Goal: Task Accomplishment & Management: Manage account settings

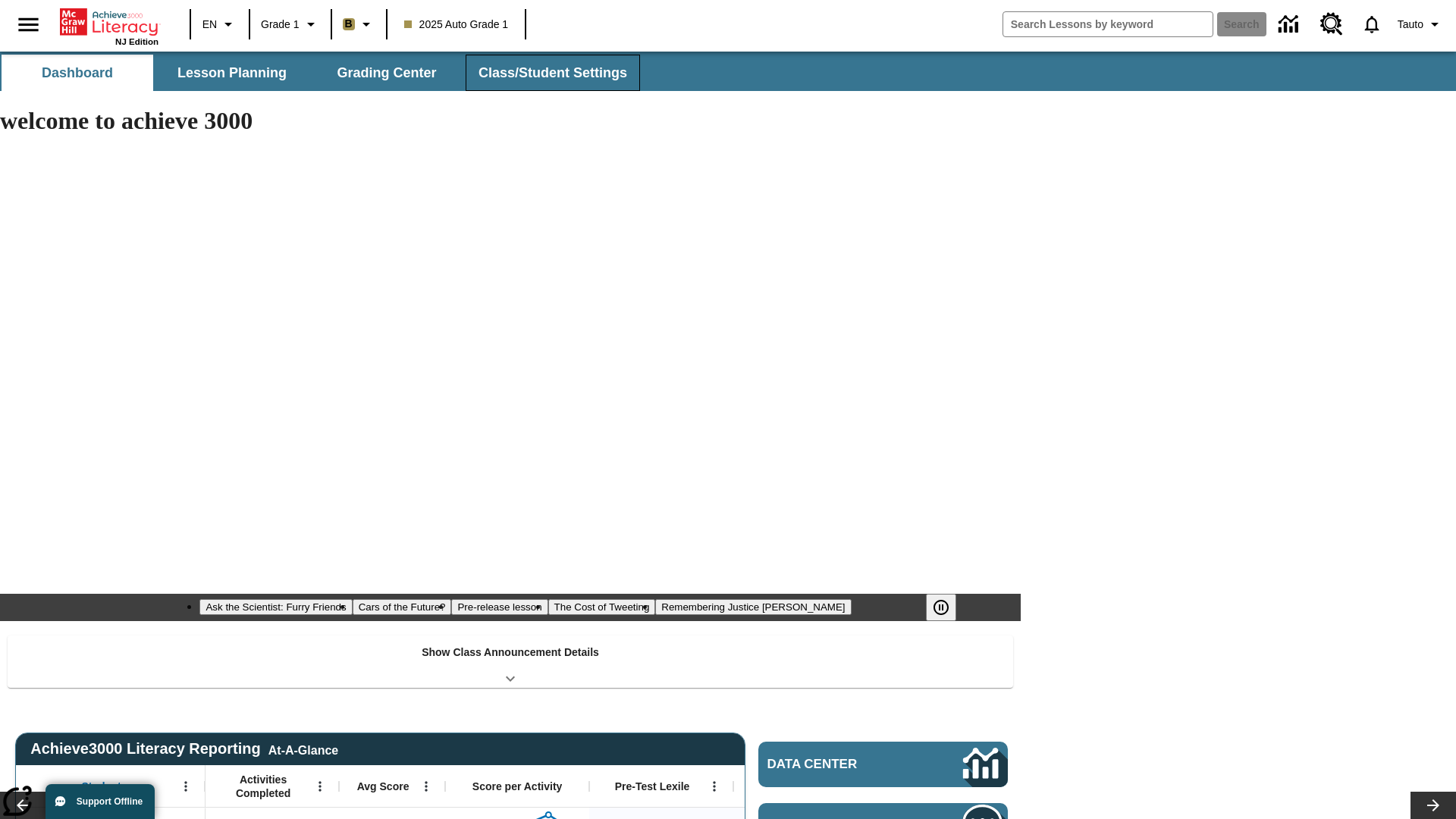
click at [551, 73] on span "Class/Student Settings" at bounding box center [552, 73] width 148 height 18
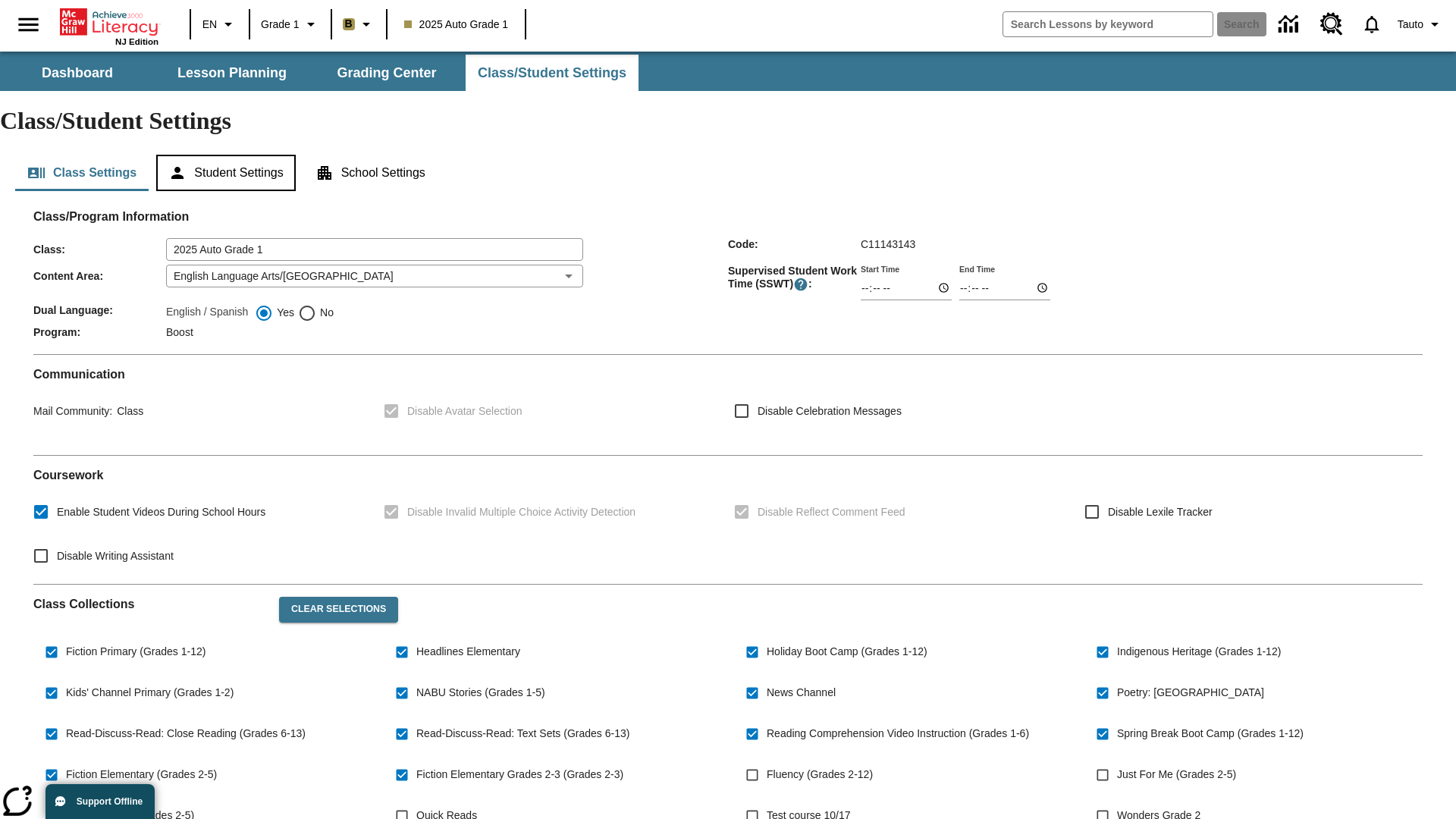
click at [228, 155] on button "Student Settings" at bounding box center [226, 172] width 139 height 36
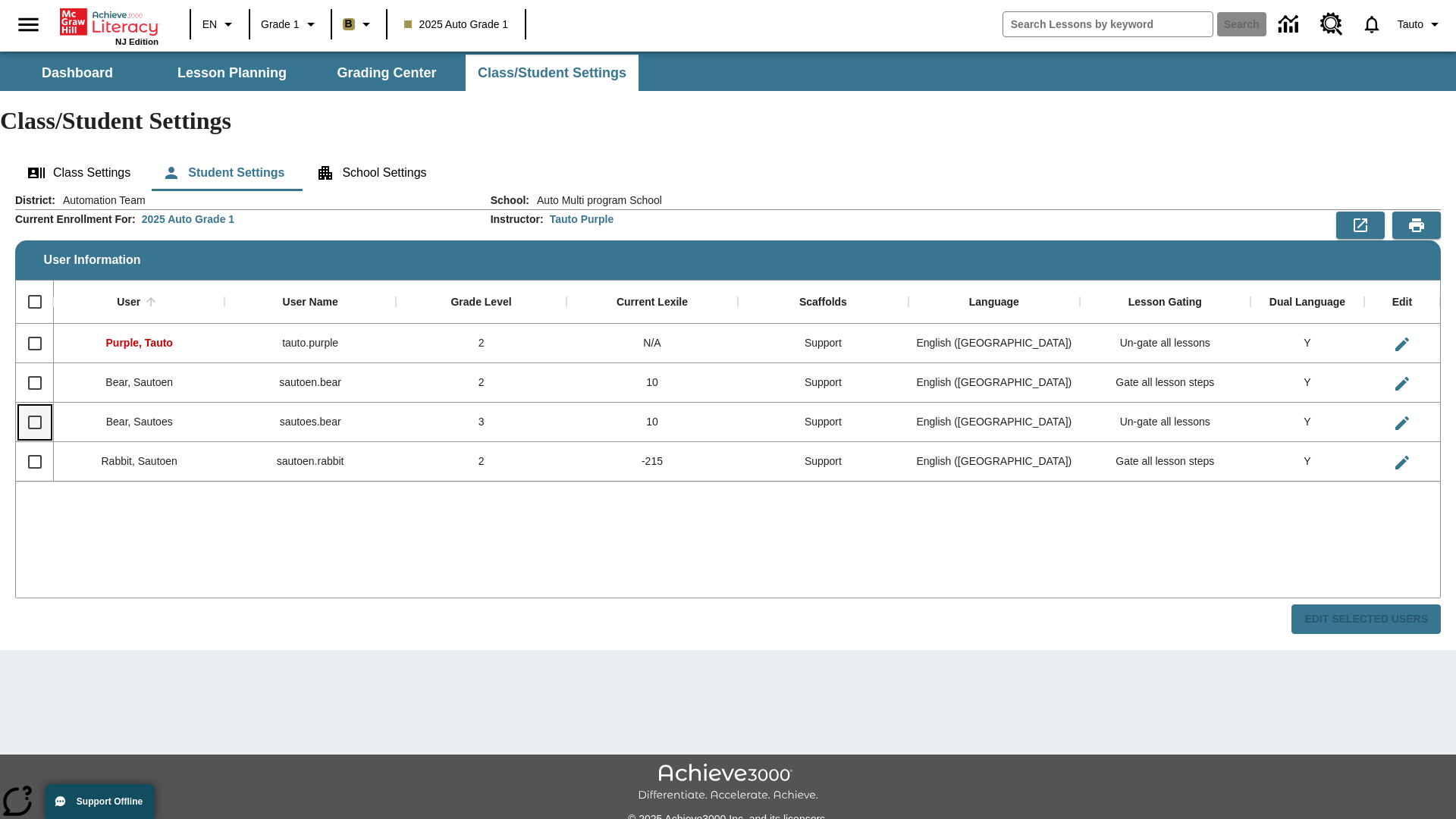
click at [34, 406] on input "Select row" at bounding box center [35, 422] width 32 height 32
checkbox input "true"
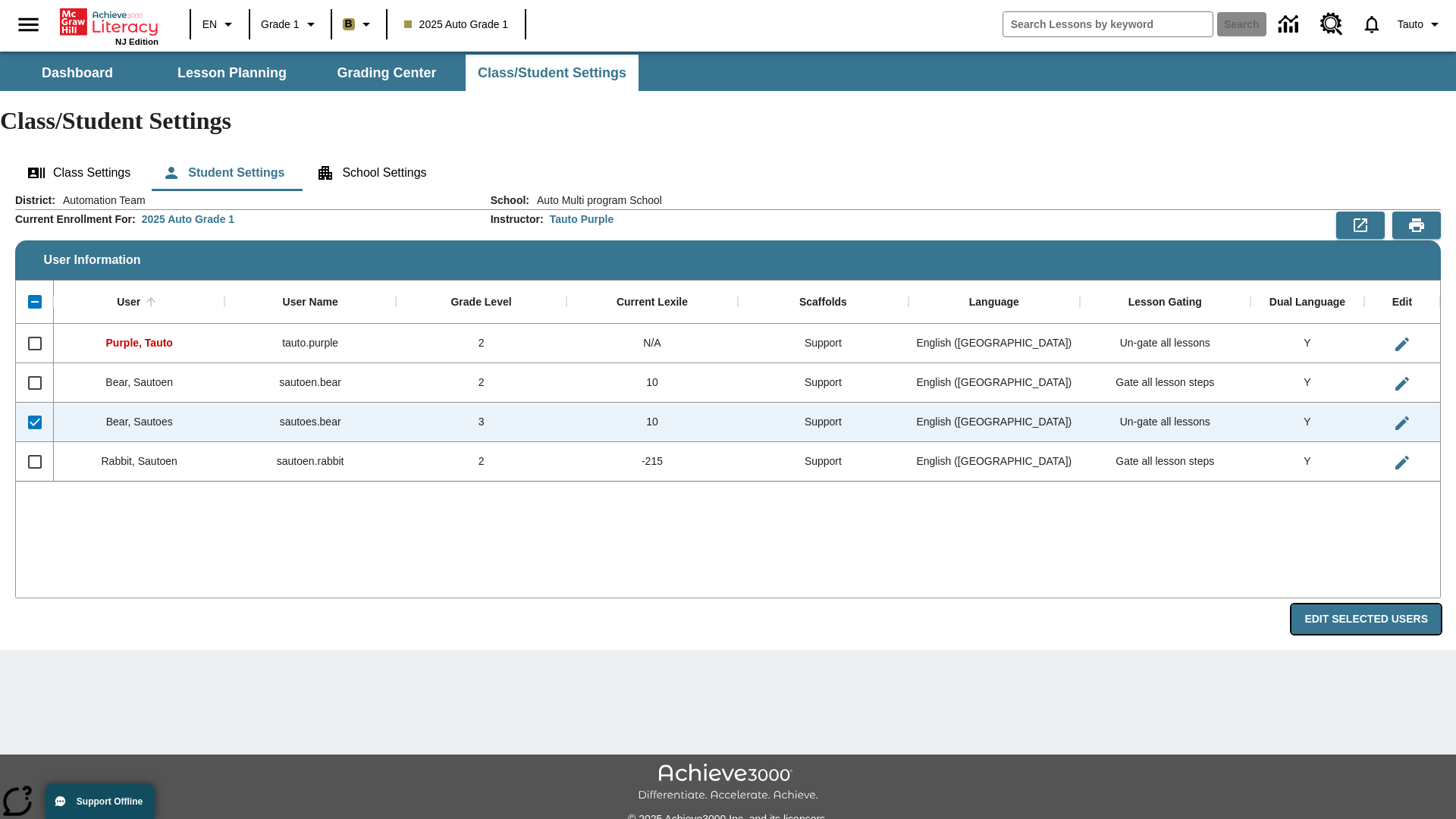
click at [1372, 604] on button "Edit Selected Users" at bounding box center [1366, 619] width 149 height 29
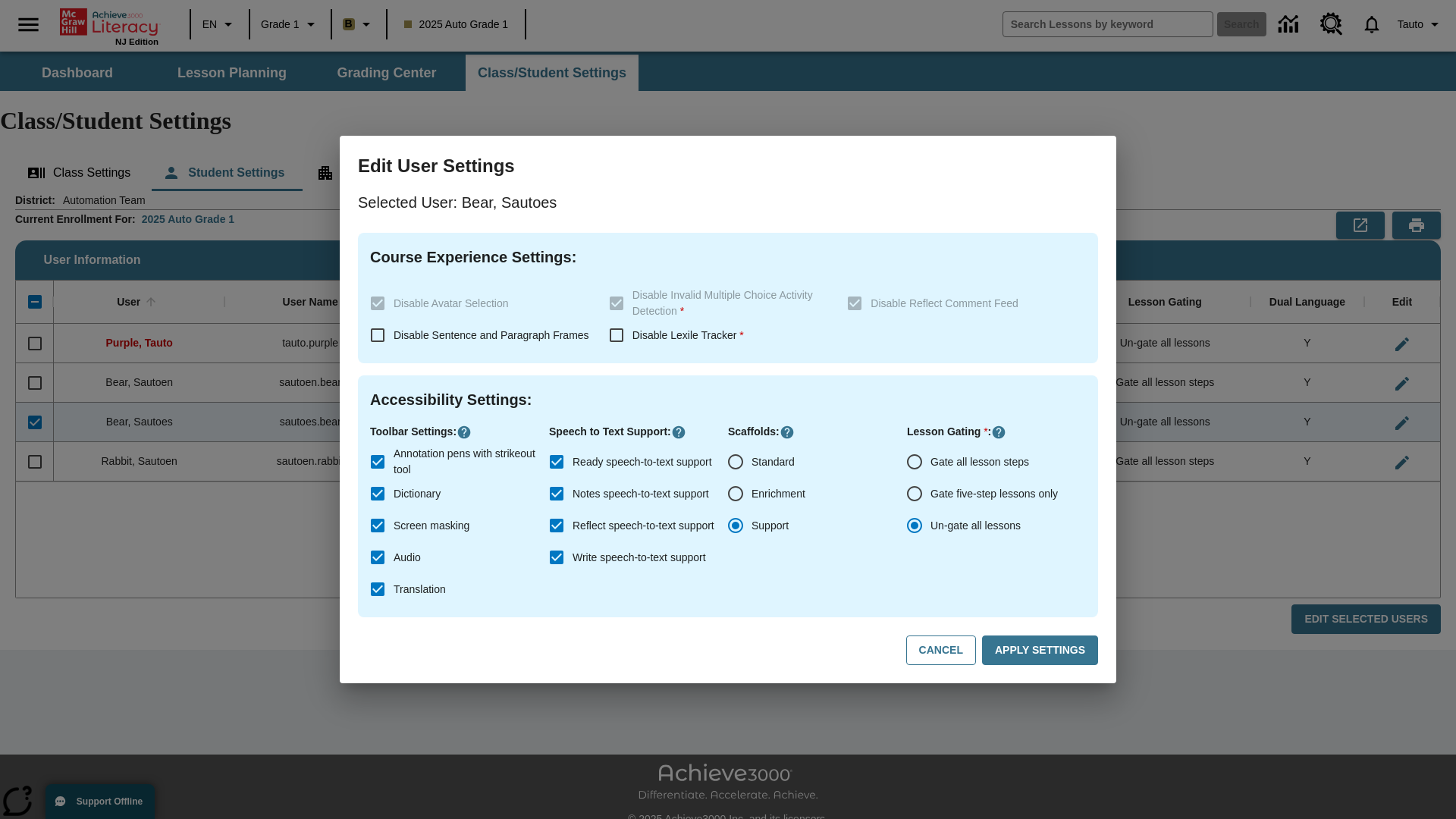
click at [915, 462] on input "Gate all lesson steps" at bounding box center [914, 461] width 32 height 32
radio input "true"
click at [1043, 651] on button "Apply Settings" at bounding box center [1040, 651] width 116 height 29
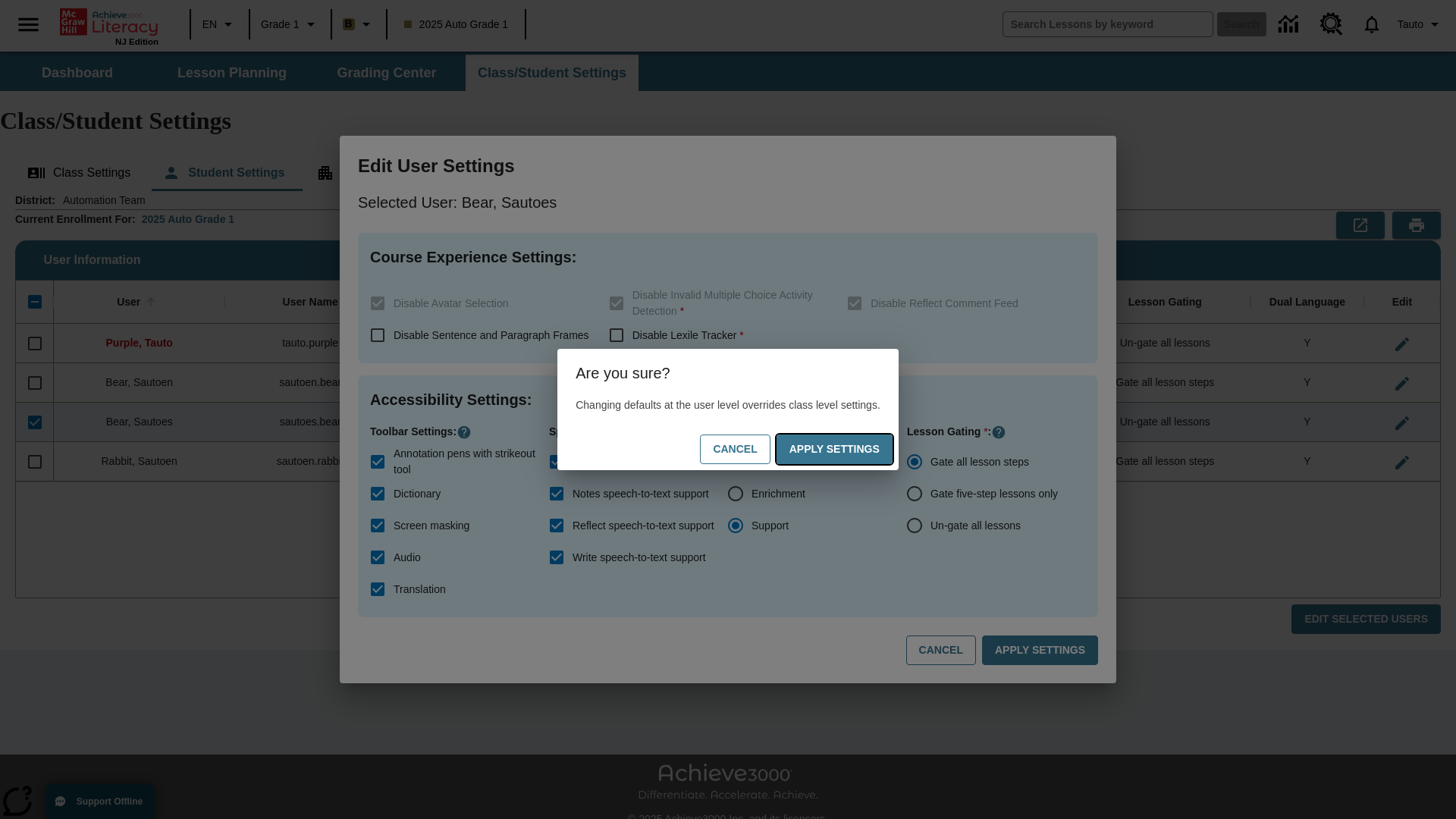
click at [849, 449] on button "Apply Settings" at bounding box center [834, 449] width 116 height 29
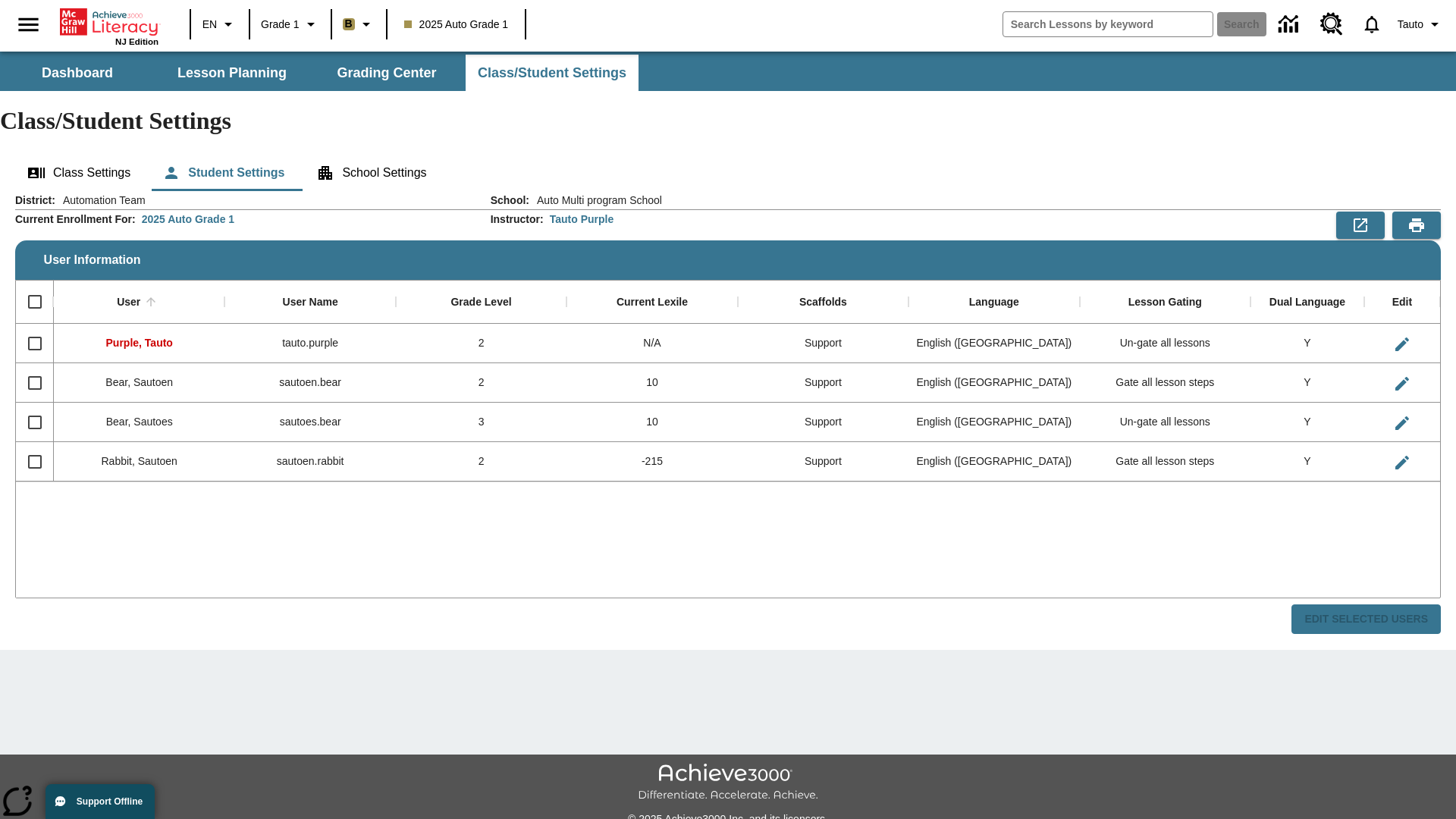
checkbox input "false"
click at [34, 406] on input "Select row" at bounding box center [35, 422] width 32 height 32
checkbox input "true"
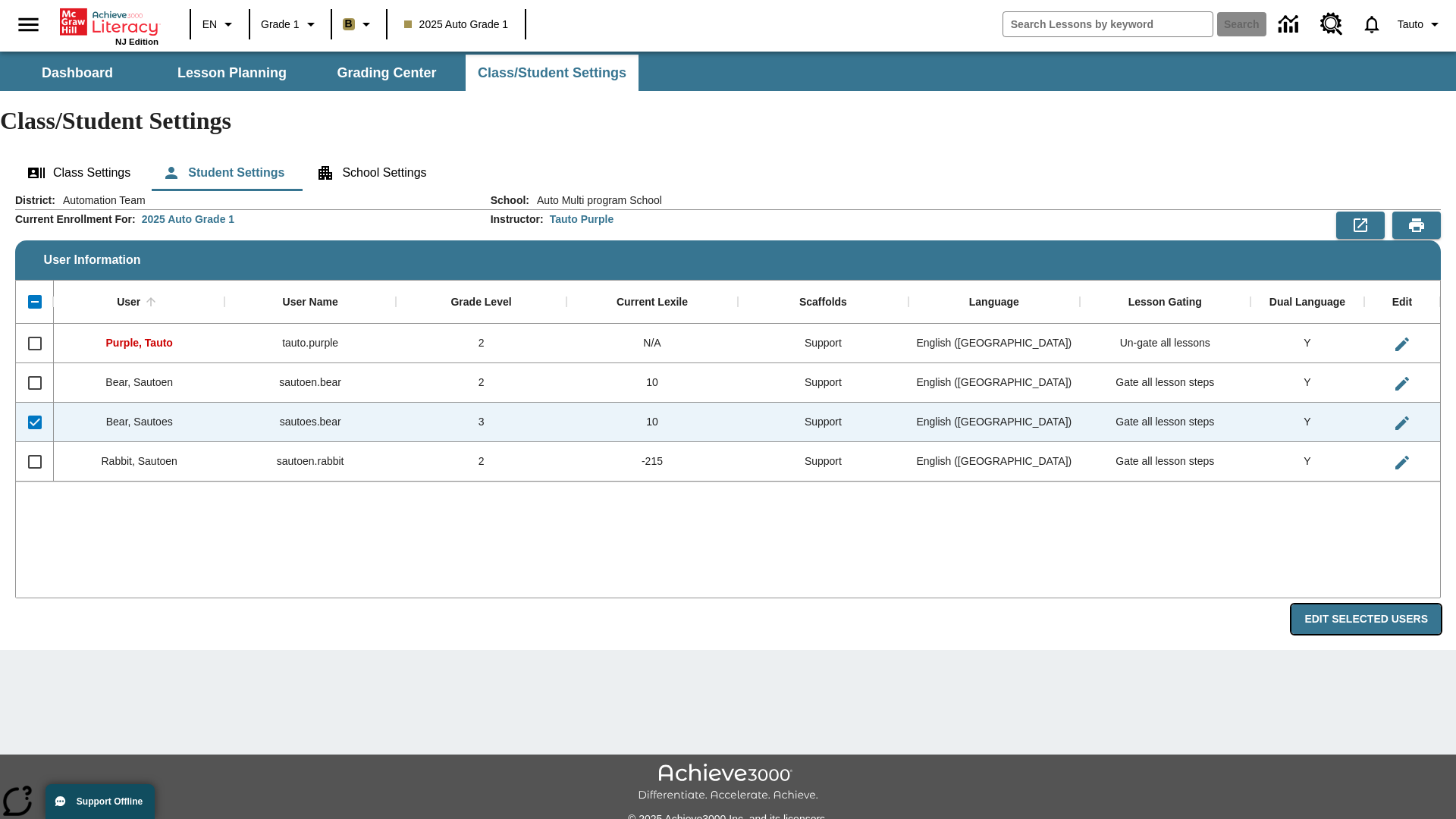
click at [1372, 604] on button "Edit Selected Users" at bounding box center [1366, 619] width 149 height 29
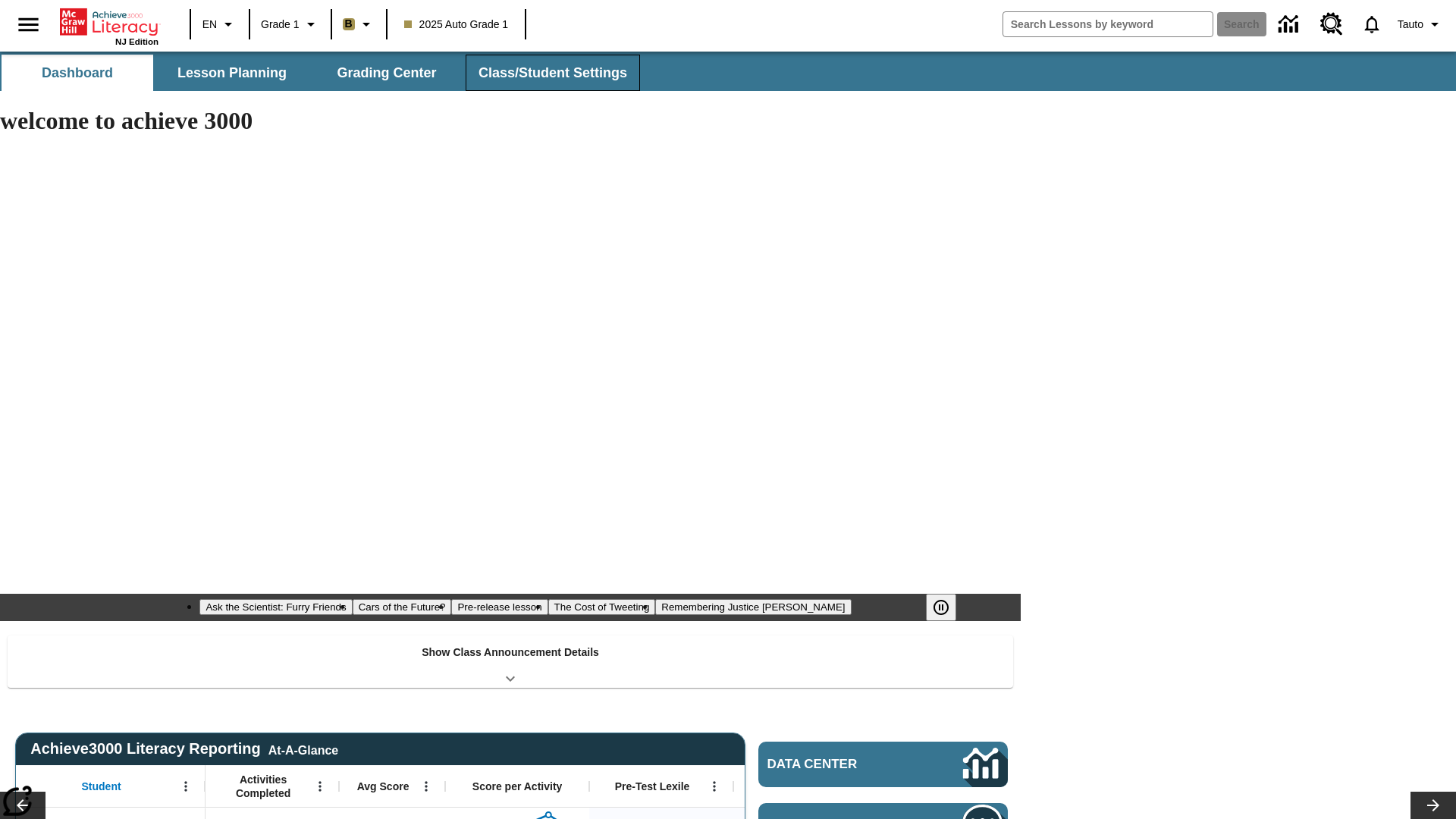
click at [551, 73] on span "Class/Student Settings" at bounding box center [552, 73] width 148 height 18
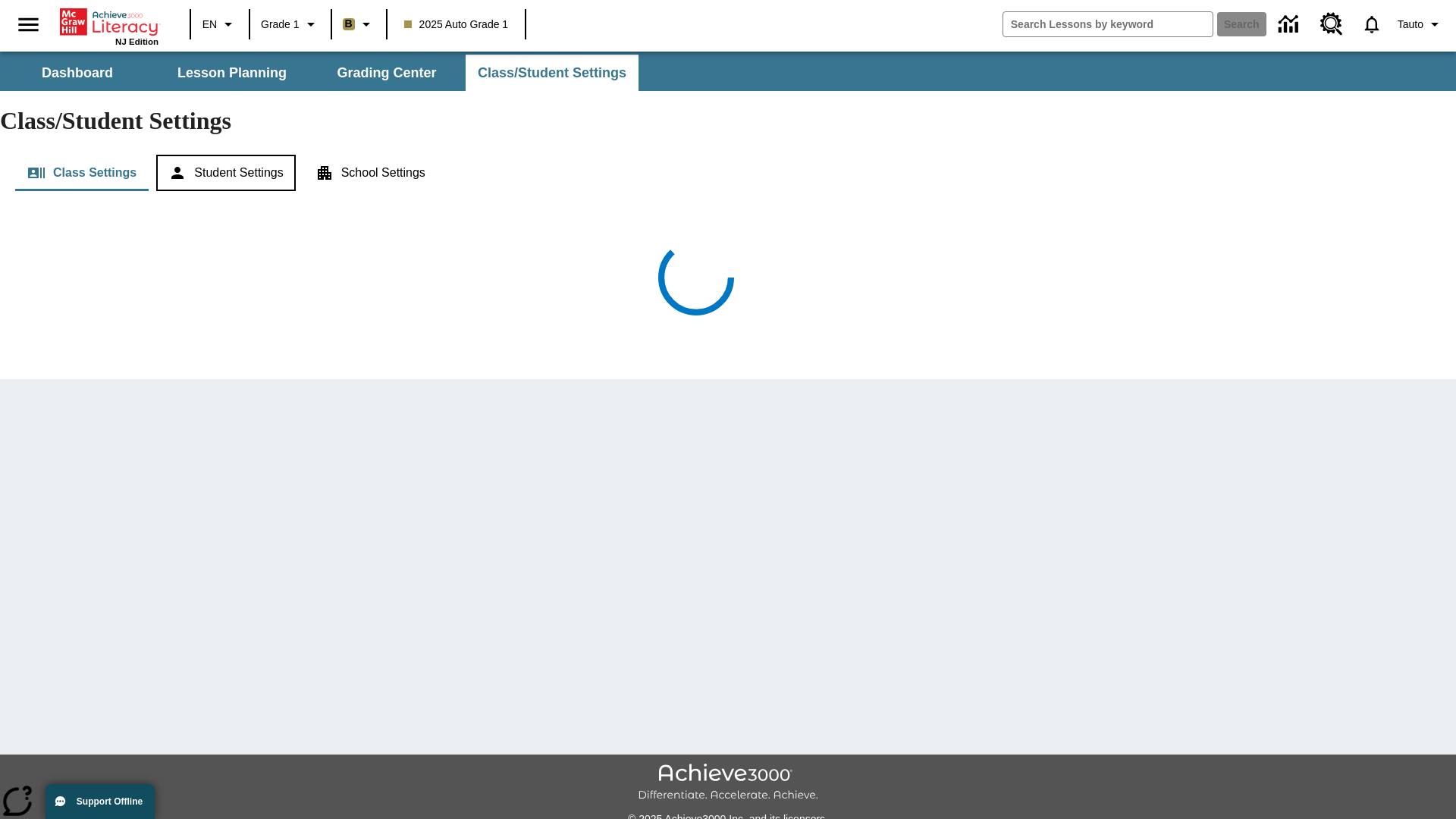
click at [228, 155] on button "Student Settings" at bounding box center [226, 172] width 139 height 36
